Goal: Find specific page/section: Find specific page/section

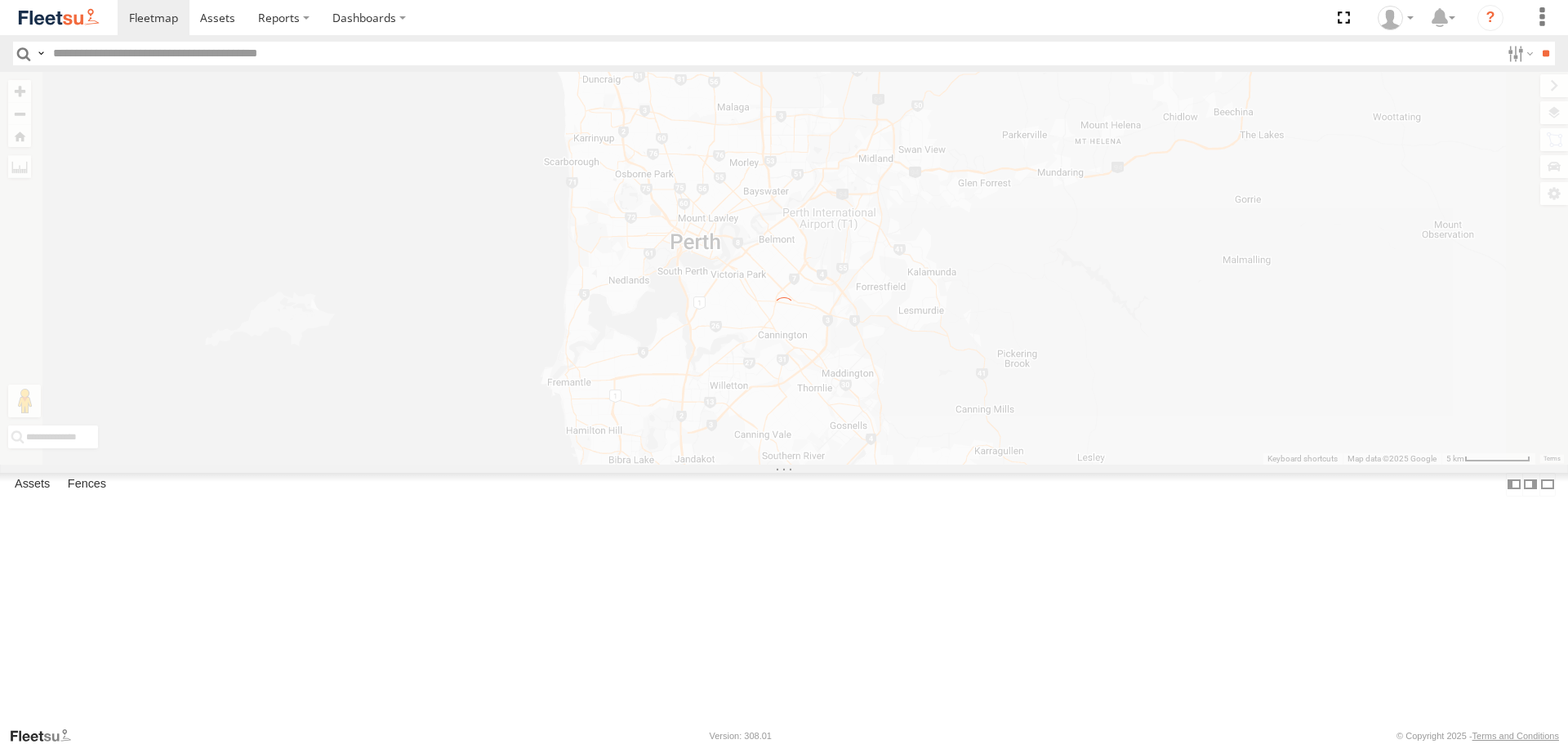
drag, startPoint x: 893, startPoint y: 363, endPoint x: 874, endPoint y: 358, distance: 19.6
click at [0, 0] on label "×" at bounding box center [0, 0] width 0 height 0
click at [69, 22] on img at bounding box center [59, 18] width 85 height 22
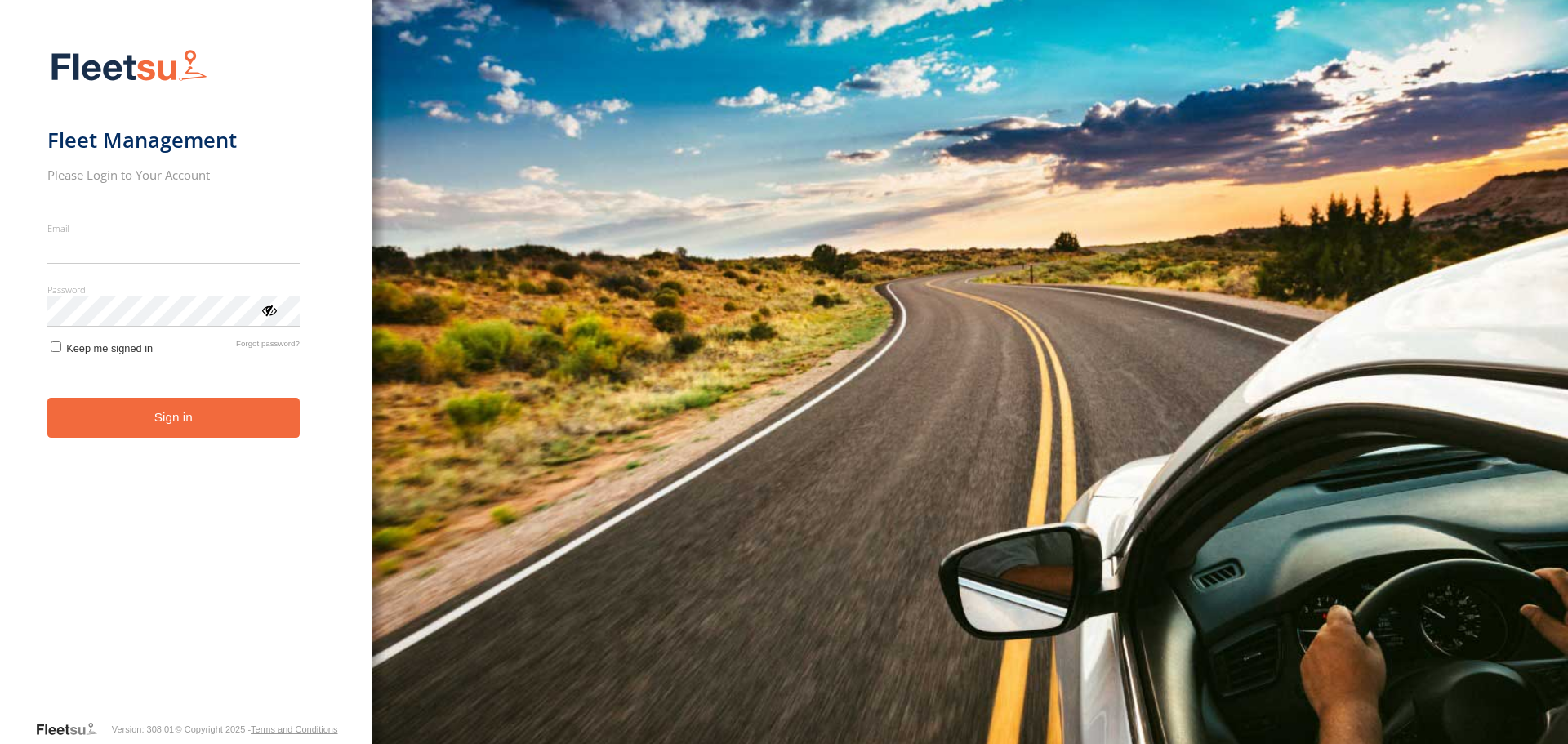
type input "**********"
click at [208, 448] on form "**********" at bounding box center [187, 379] width 279 height 680
click at [160, 428] on button "Sign in" at bounding box center [173, 418] width 252 height 40
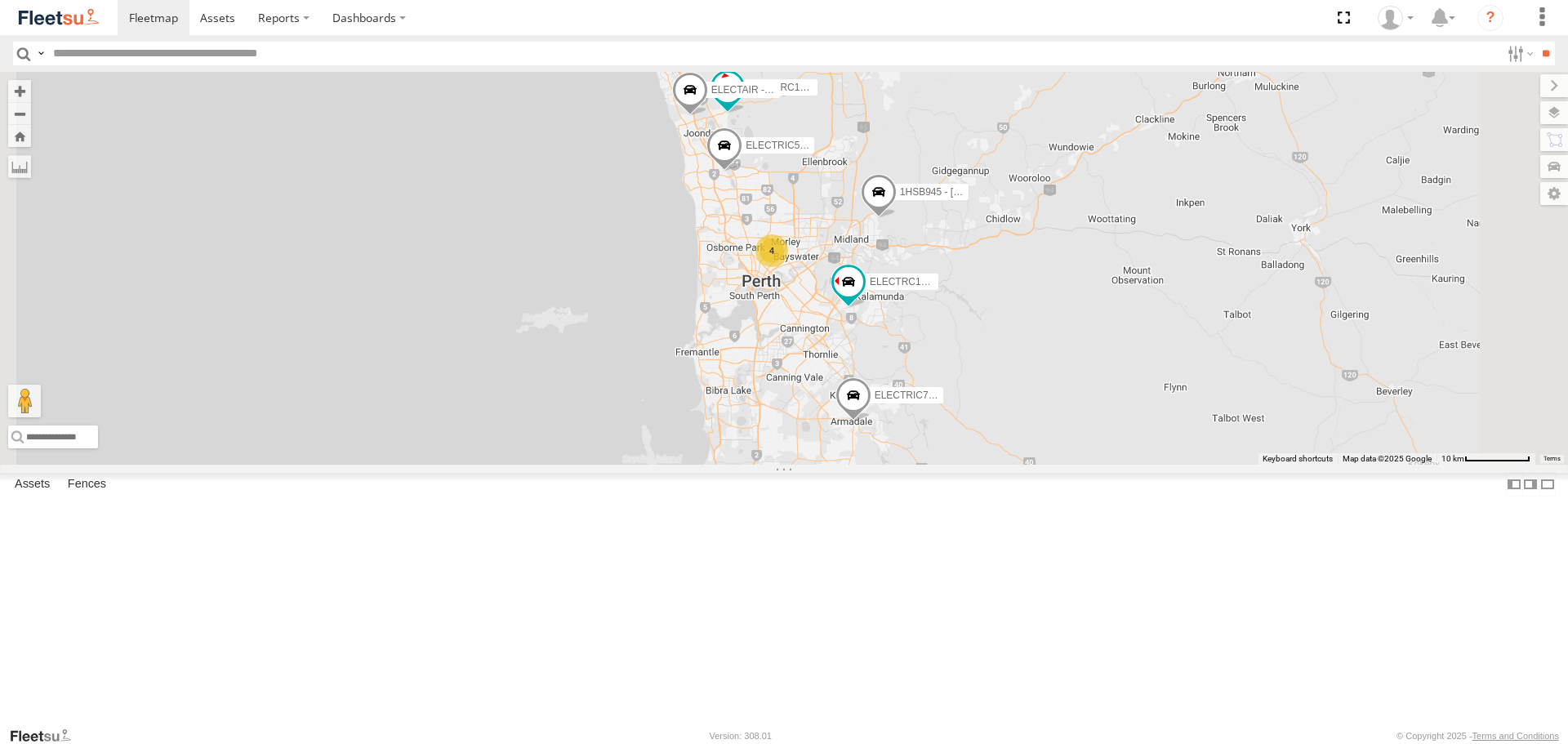
click at [0, 0] on span at bounding box center [0, 0] width 0 height 0
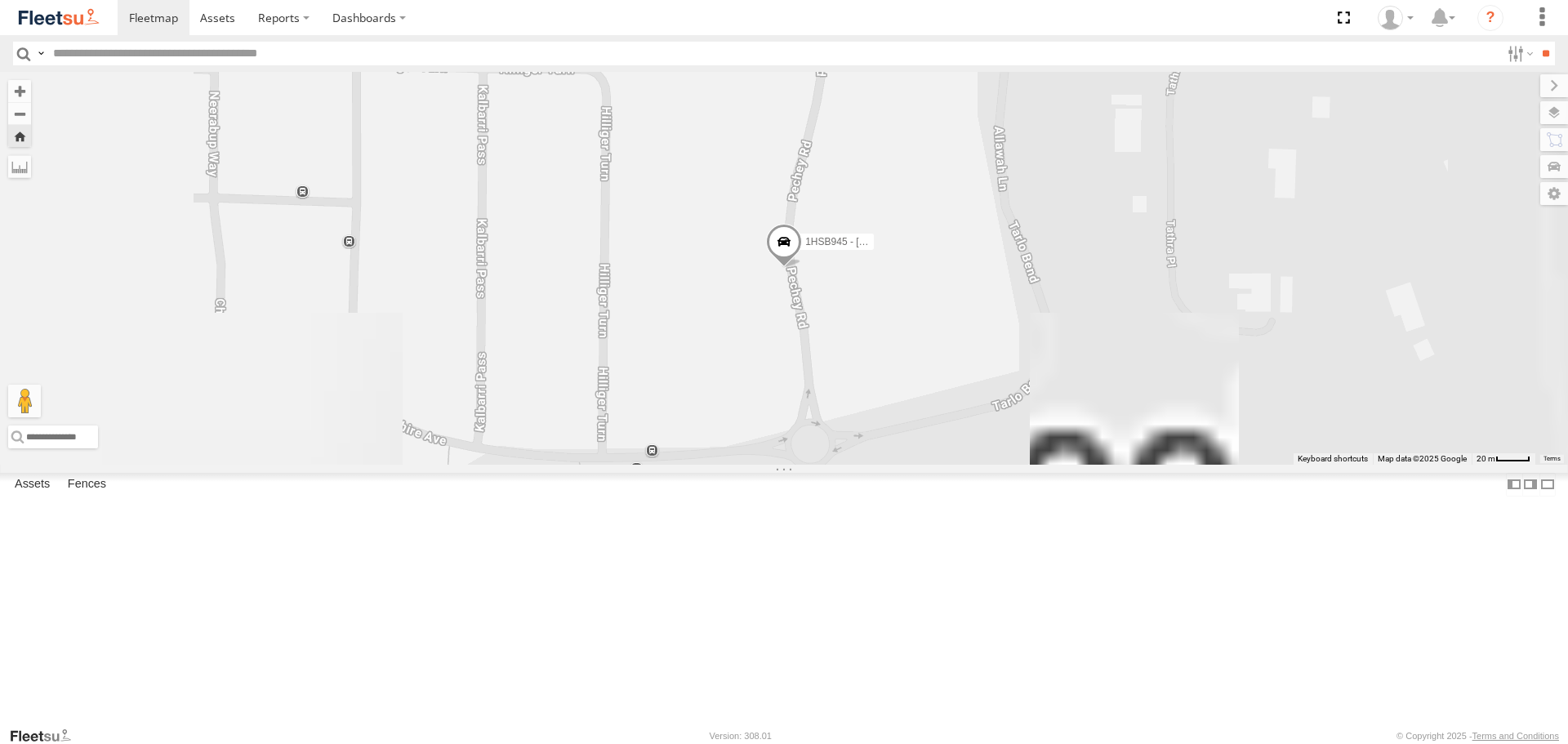
click at [802, 269] on span at bounding box center [784, 246] width 36 height 44
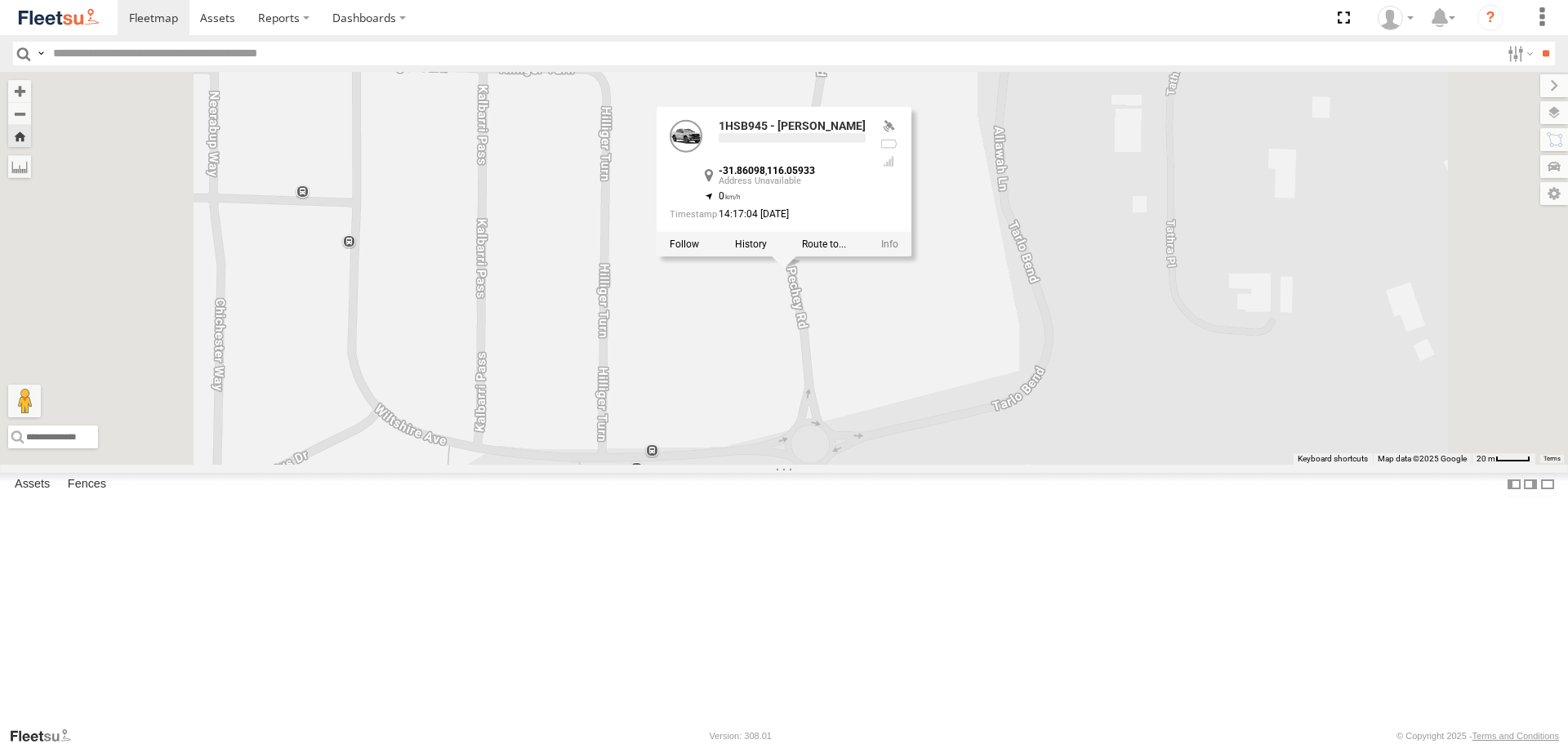
click at [1052, 408] on div "1HSB945 - Ben 1HSB945 - Ben -31.86098 , 116.05933 0 14:17:04 [DATE]" at bounding box center [784, 268] width 1568 height 392
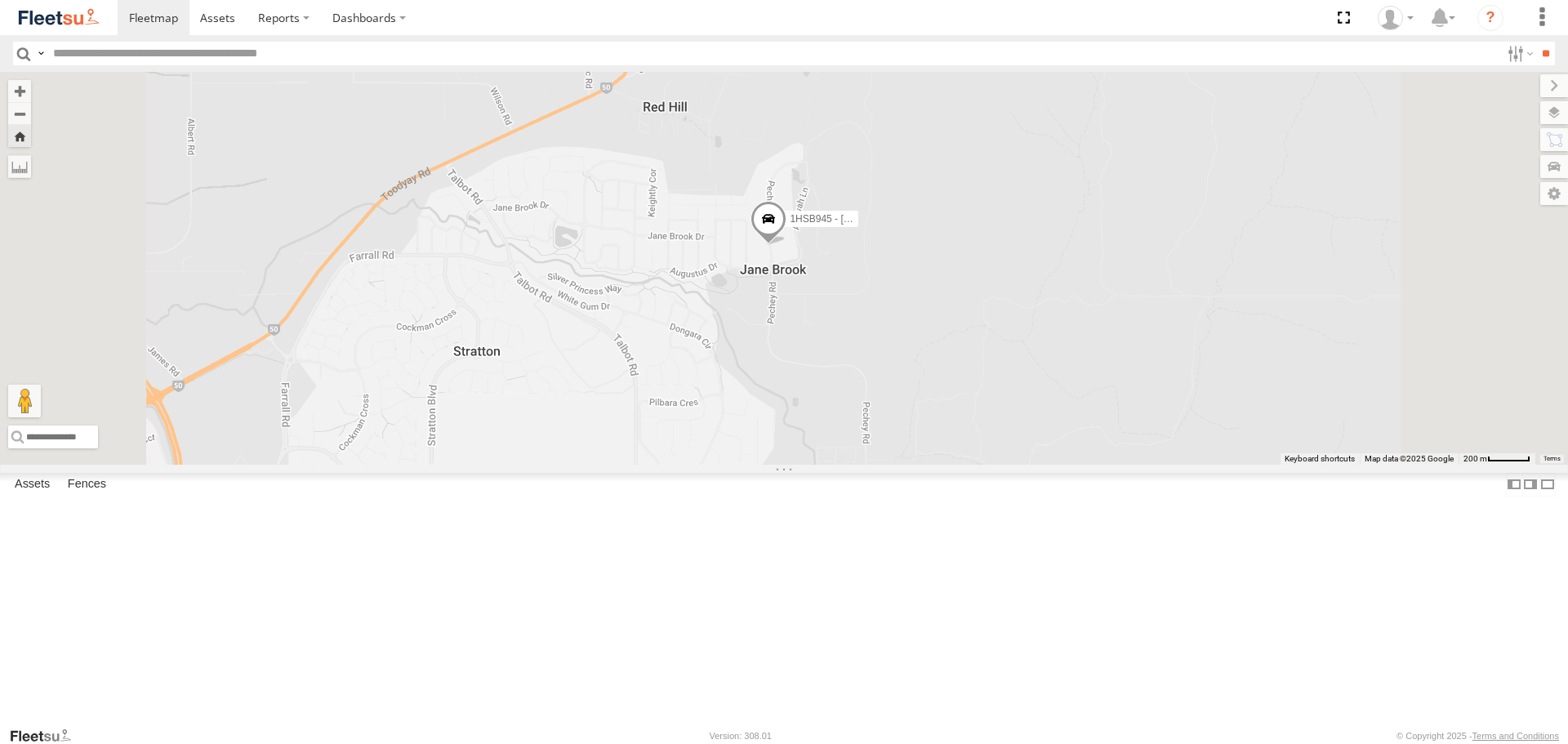
drag, startPoint x: 914, startPoint y: 468, endPoint x: 913, endPoint y: 408, distance: 60.0
click at [913, 408] on div "1HSB945 - [PERSON_NAME]" at bounding box center [784, 268] width 1568 height 392
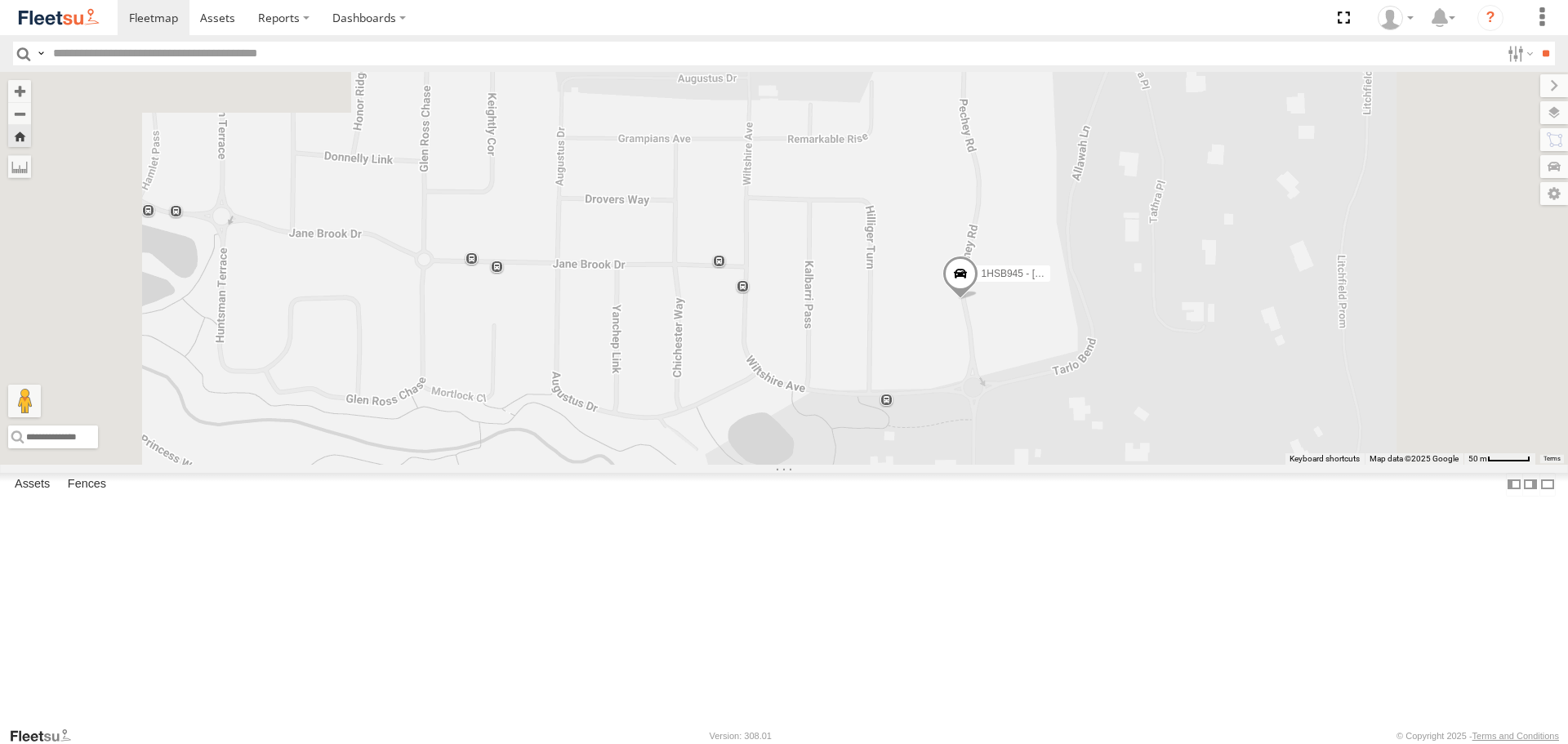
drag, startPoint x: 1099, startPoint y: 223, endPoint x: 1108, endPoint y: 480, distance: 257.2
click at [1108, 464] on div "1HSB945 - [PERSON_NAME]" at bounding box center [784, 268] width 1568 height 392
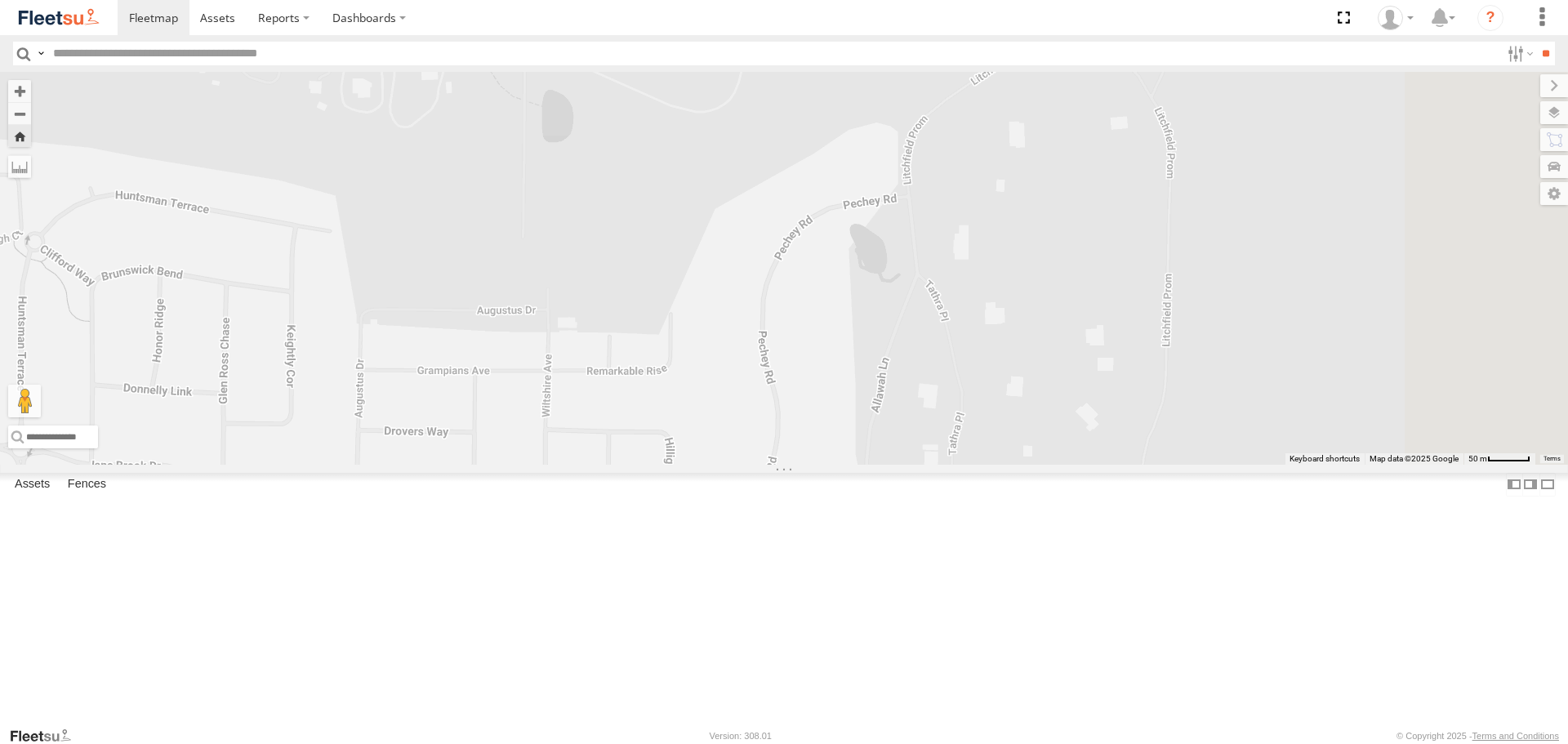
drag, startPoint x: 1203, startPoint y: 246, endPoint x: 995, endPoint y: 464, distance: 301.3
click at [995, 464] on div "1HSB945 - Ben" at bounding box center [784, 268] width 1568 height 392
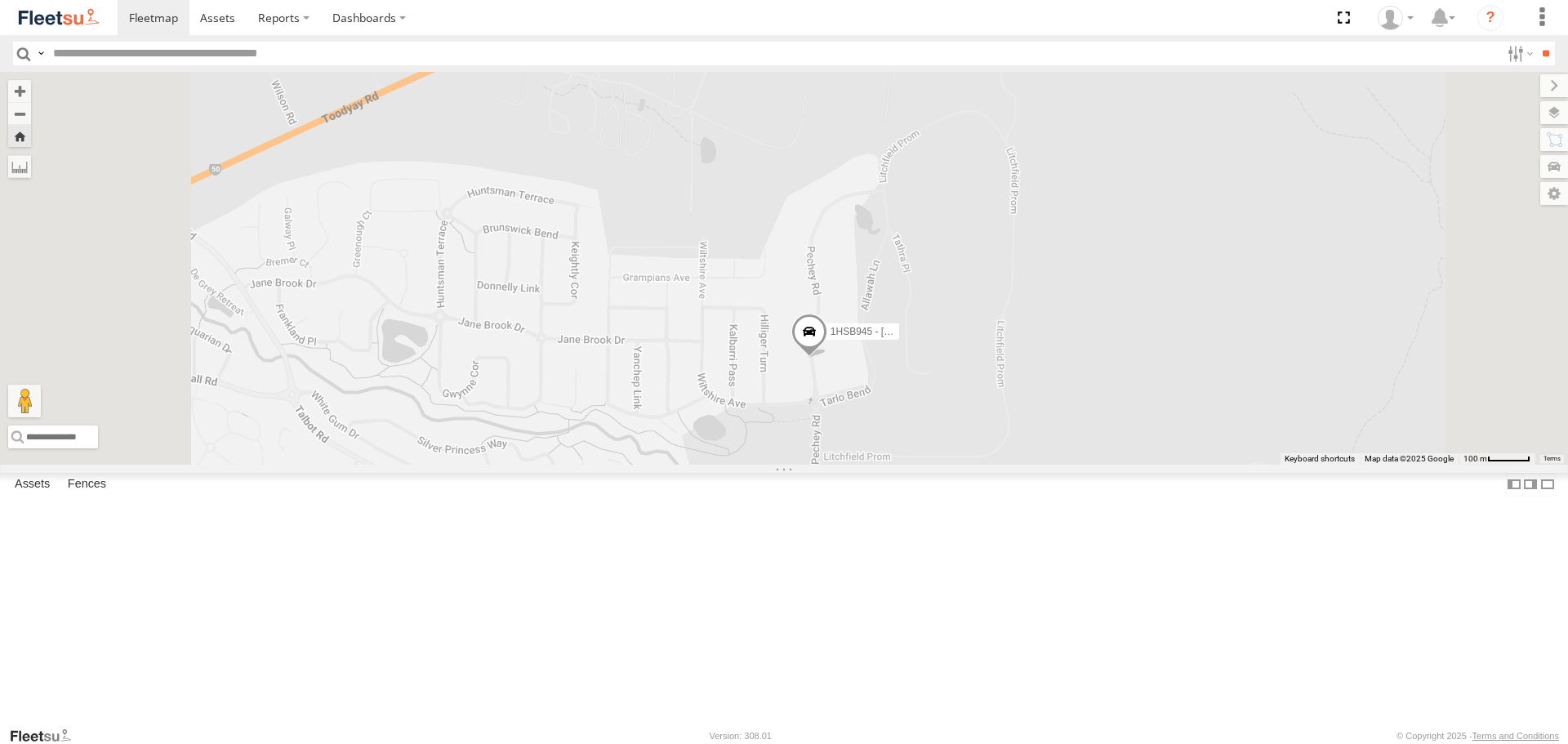
drag, startPoint x: 871, startPoint y: 485, endPoint x: 907, endPoint y: 413, distance: 80.5
click at [907, 413] on div "1HSB945 - Ben" at bounding box center [784, 268] width 1568 height 392
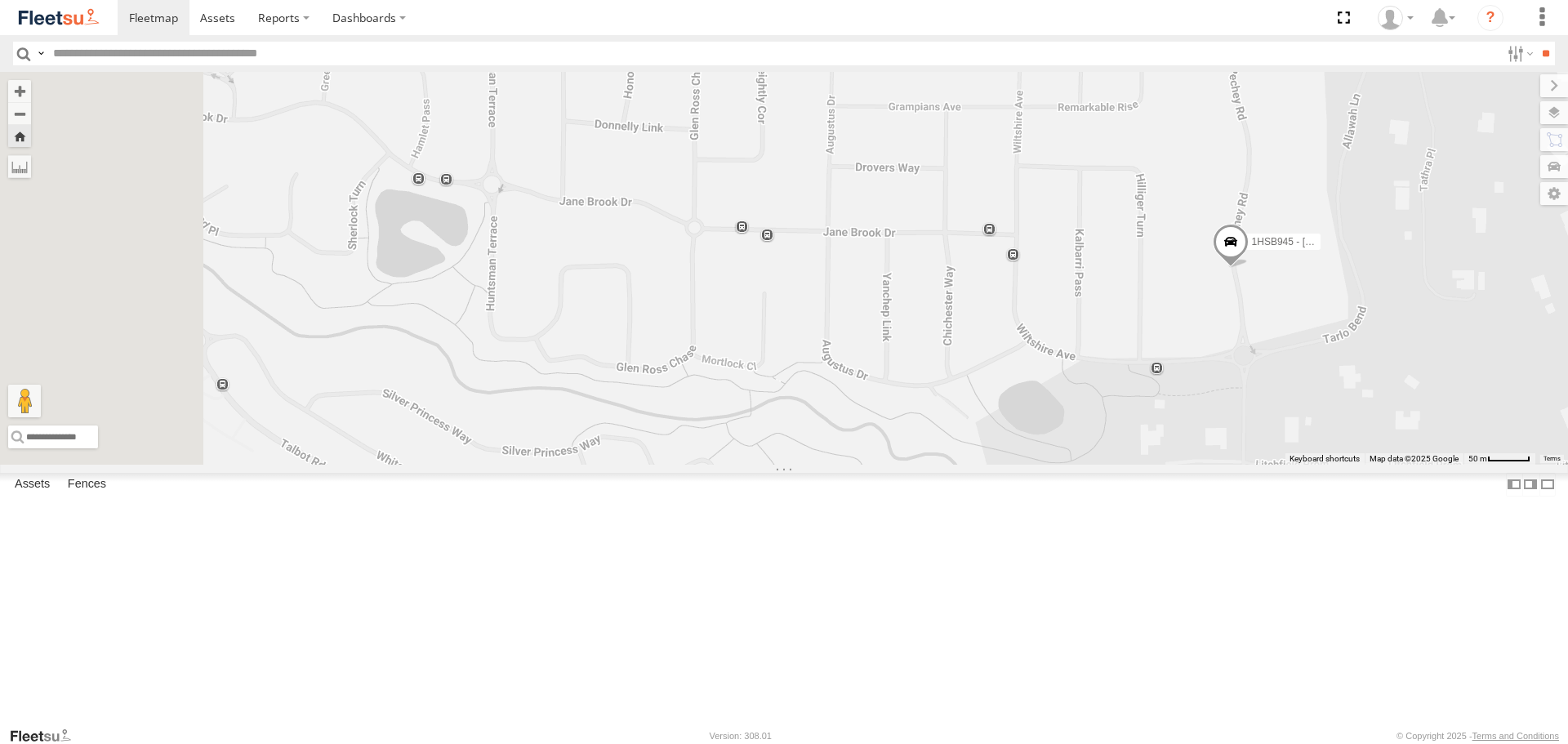
drag, startPoint x: 653, startPoint y: 494, endPoint x: 851, endPoint y: 420, distance: 211.4
click at [851, 420] on div "1HSB945 - Ben" at bounding box center [784, 268] width 1568 height 392
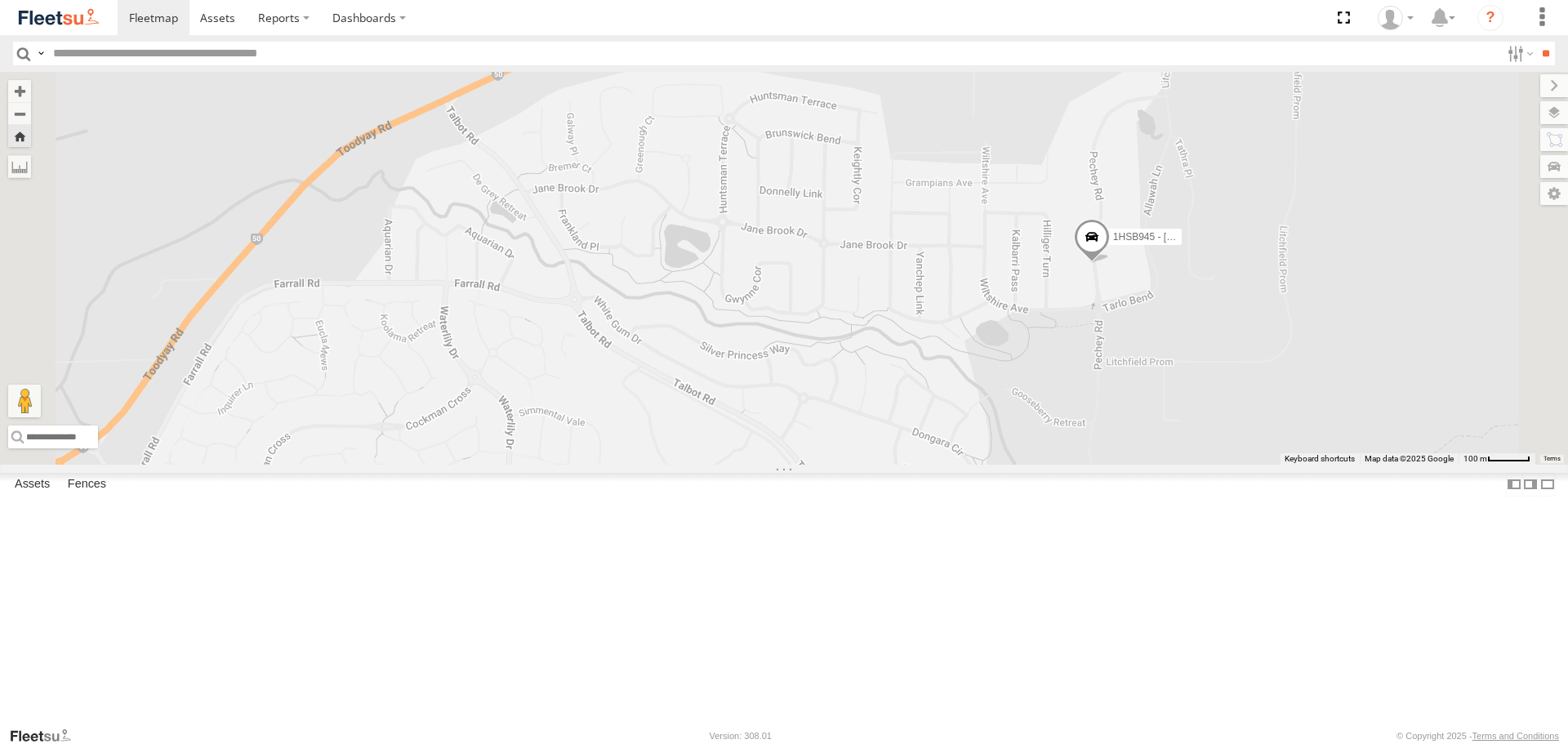
drag, startPoint x: 836, startPoint y: 542, endPoint x: 1002, endPoint y: 526, distance: 166.8
click at [1002, 464] on div "1HSB945 - Ben" at bounding box center [784, 268] width 1568 height 392
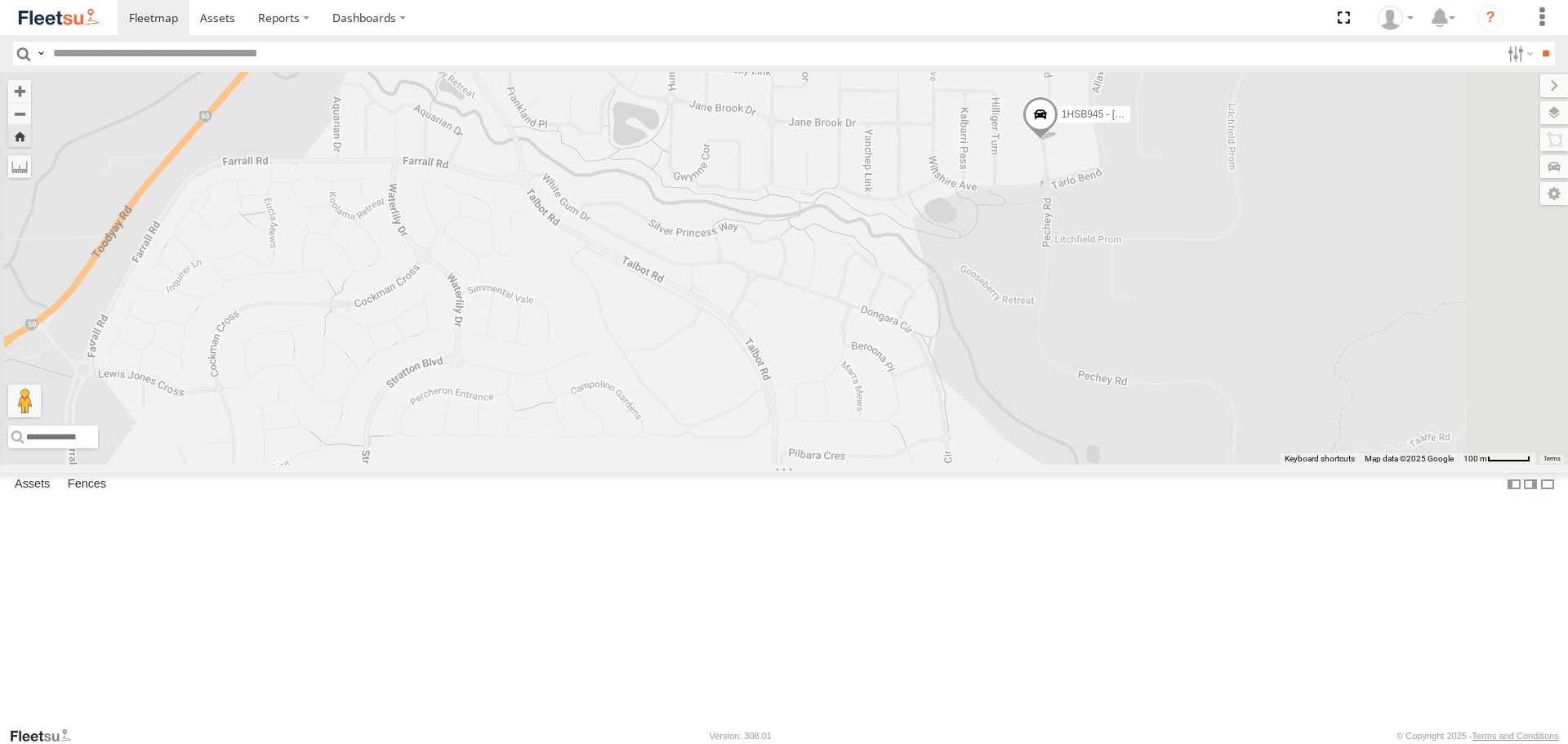
drag, startPoint x: 1141, startPoint y: 542, endPoint x: 1037, endPoint y: 424, distance: 157.3
click at [1037, 424] on div "1HSB945 - Ben" at bounding box center [784, 268] width 1568 height 392
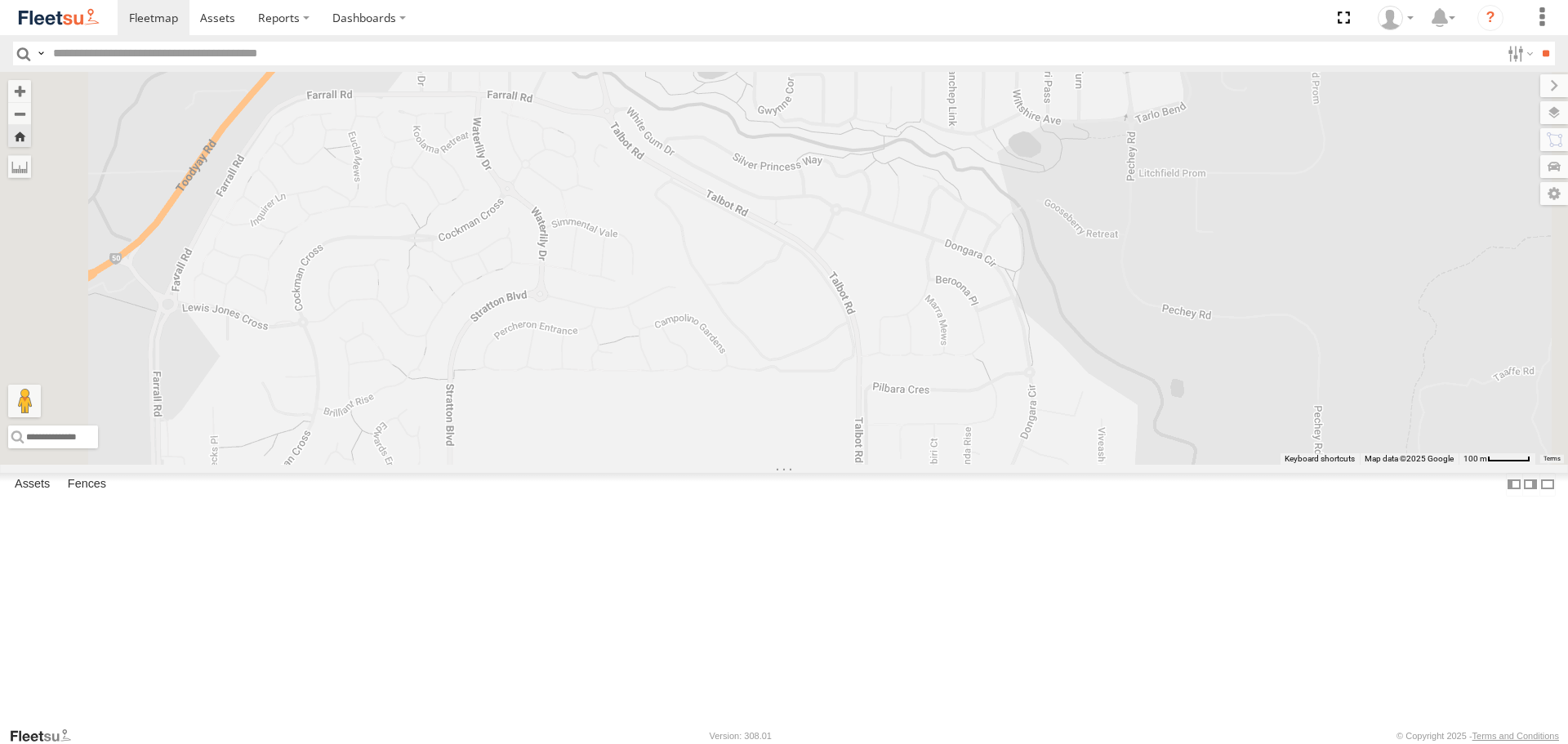
drag, startPoint x: 981, startPoint y: 478, endPoint x: 1069, endPoint y: 408, distance: 112.4
click at [1069, 408] on div "1HSB945 - Ben" at bounding box center [784, 268] width 1568 height 392
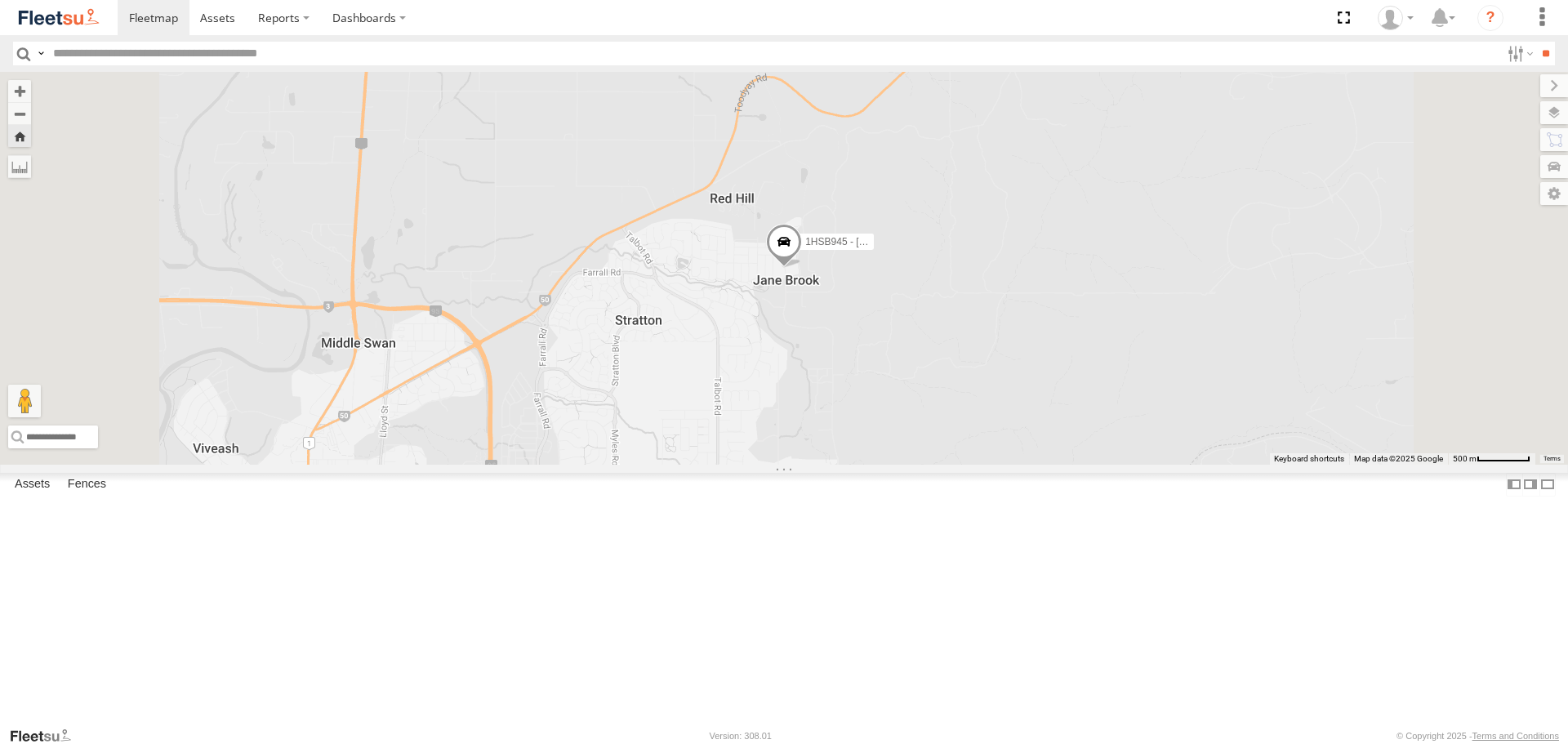
click at [0, 0] on div at bounding box center [0, 0] width 0 height 0
click at [0, 0] on span at bounding box center [0, 0] width 0 height 0
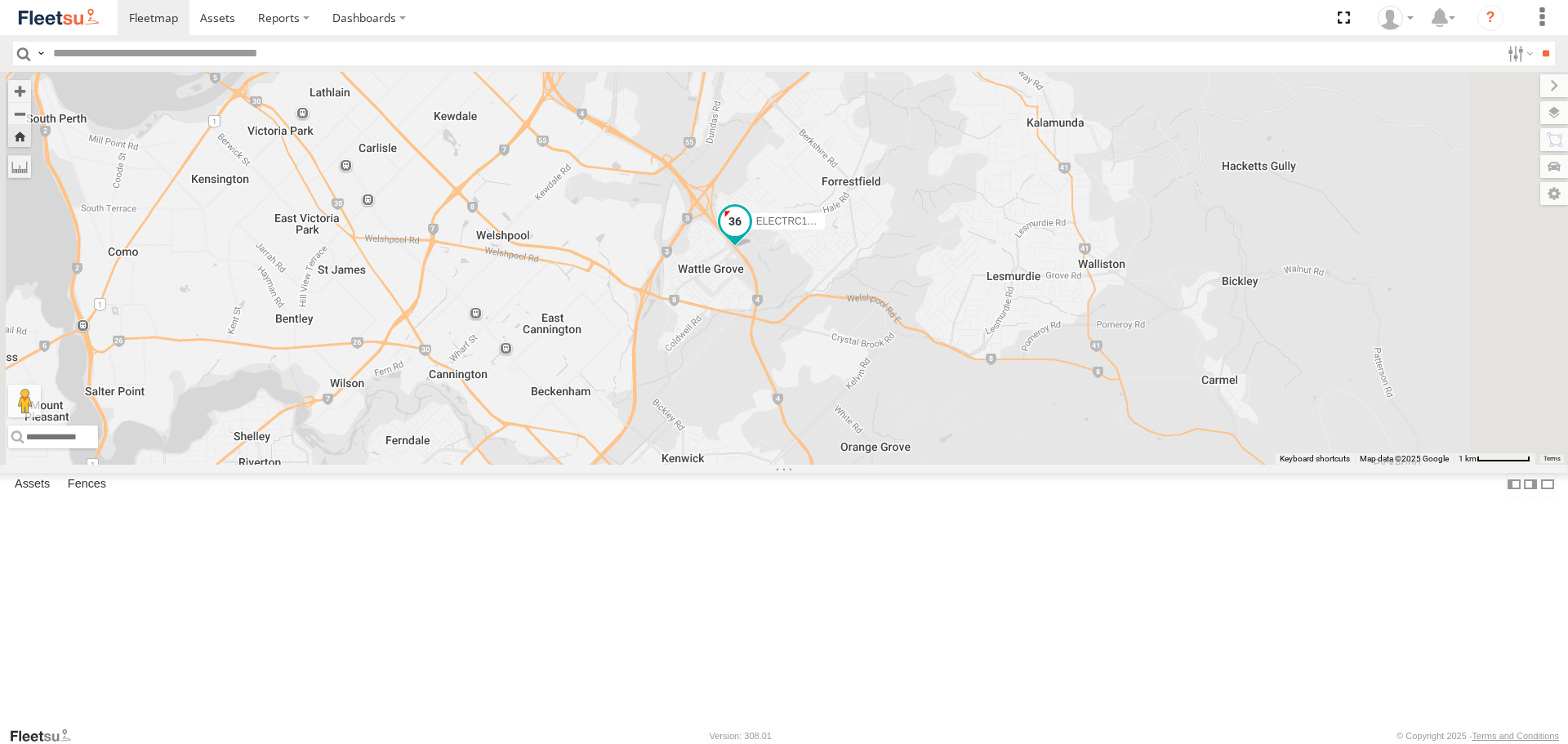
click at [753, 248] on span at bounding box center [735, 225] width 36 height 44
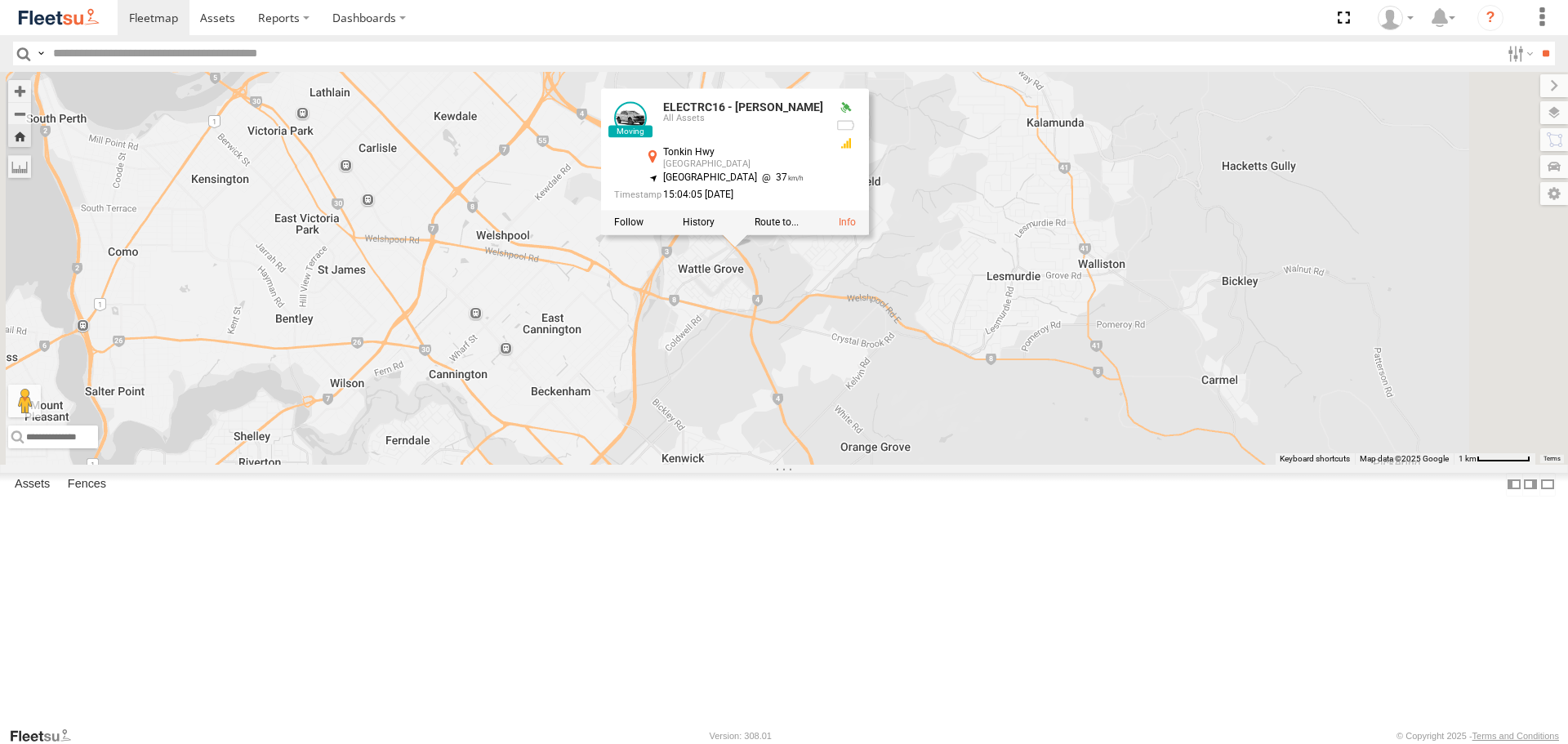
click at [1026, 408] on div "ELECTRC16 - Johnny ELECTRC16 - Johnny All Assets Tonkin Hwy Wattle Grove -31.99…" at bounding box center [784, 268] width 1568 height 392
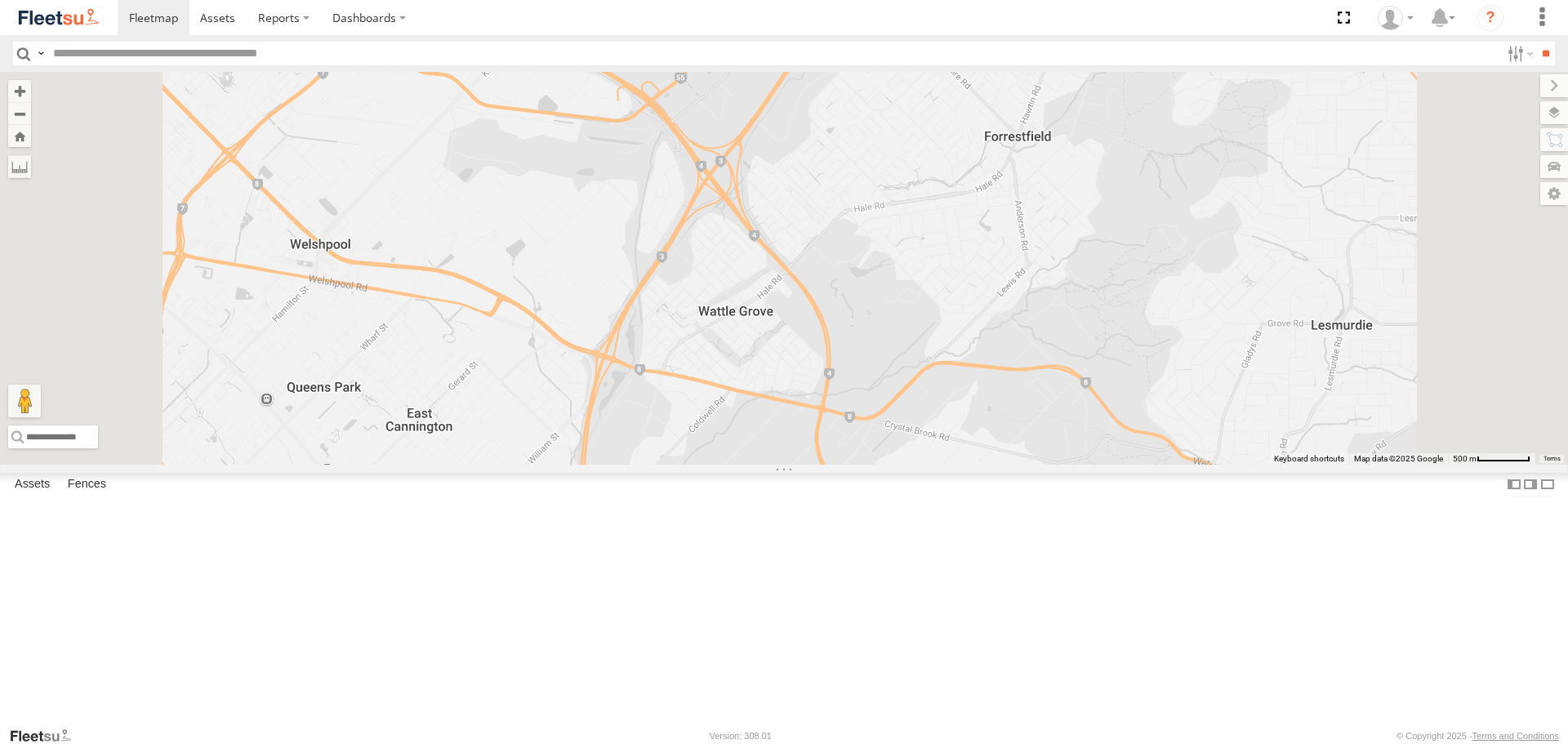
click at [0, 0] on span at bounding box center [0, 0] width 0 height 0
